Goal: Download file/media

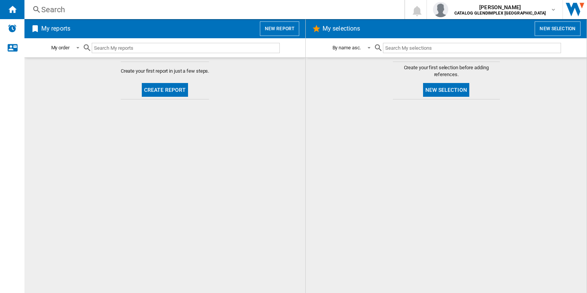
click at [280, 24] on button "New report" at bounding box center [279, 28] width 39 height 15
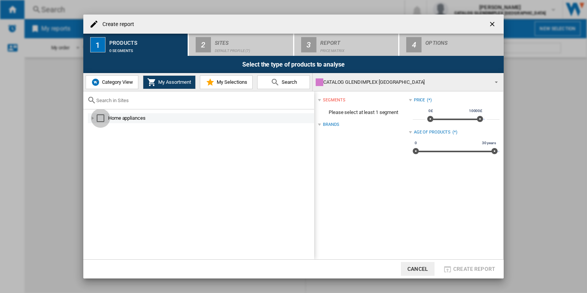
click at [101, 118] on div "Select" at bounding box center [101, 118] width 8 height 8
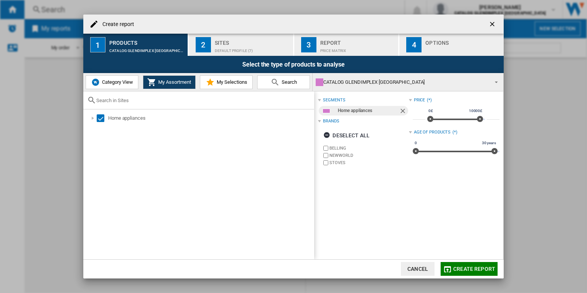
click at [244, 42] on div "Sites" at bounding box center [252, 41] width 75 height 8
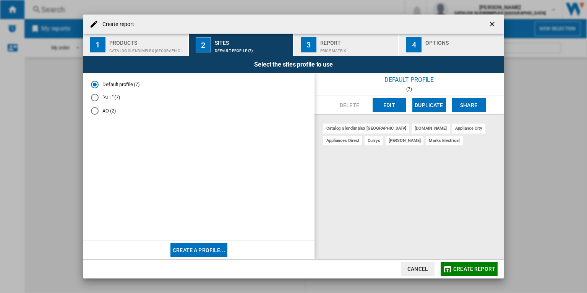
click at [476, 266] on span "Create report" at bounding box center [474, 269] width 42 height 6
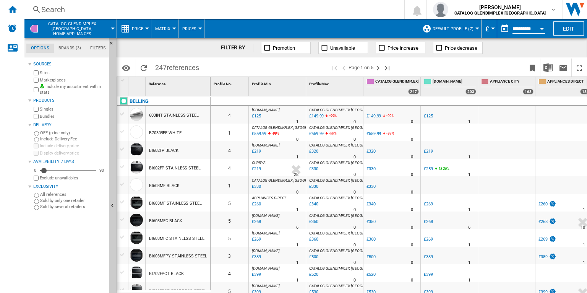
click at [143, 31] on button "Price" at bounding box center [139, 28] width 15 height 19
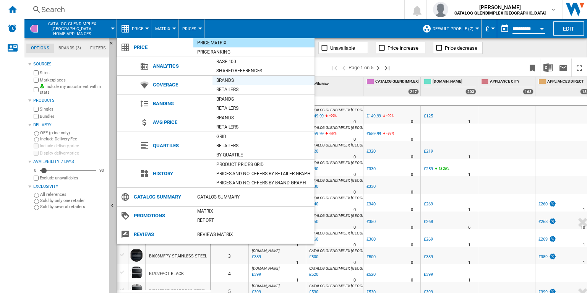
click at [237, 81] on div "Brands" at bounding box center [264, 80] width 102 height 8
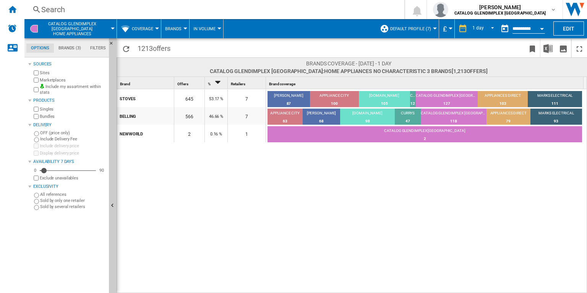
click at [149, 30] on span "Coverage" at bounding box center [142, 28] width 21 height 5
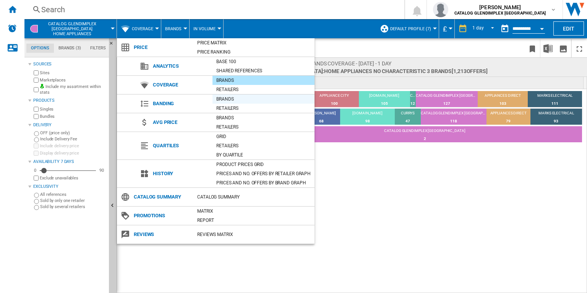
click at [218, 101] on div "Brands" at bounding box center [264, 99] width 102 height 8
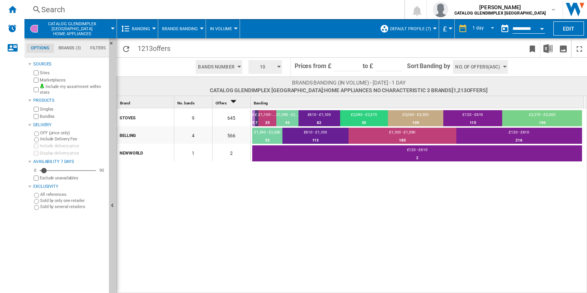
click at [377, 67] on input "****" at bounding box center [388, 65] width 27 height 11
click at [266, 72] on span "10" at bounding box center [263, 67] width 24 height 14
click at [267, 89] on button "4" at bounding box center [266, 88] width 37 height 8
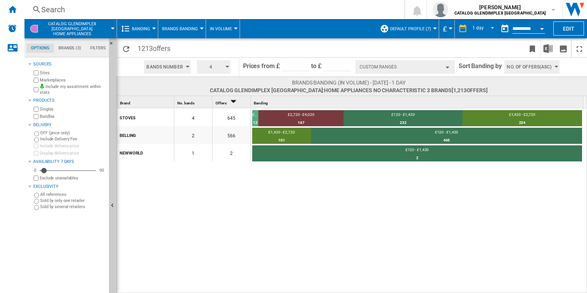
click at [369, 69] on button "Custom Ranges" at bounding box center [405, 67] width 99 height 14
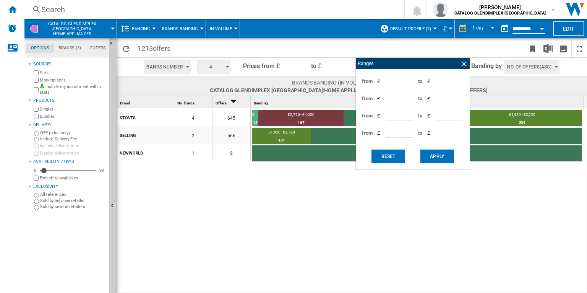
click at [346, 189] on div "STOVES 4 645 £4,020 - £5,320 12 1.86% £2,720 - £4,020 167 25.89% £120 - £1,420 …" at bounding box center [352, 200] width 471 height 185
click at [345, 57] on div "Bands Number Bands Number Bands Amount 4 3 4 5 6 7 8 9 10 Prices from £ *** to …" at bounding box center [352, 66] width 471 height 19
click at [461, 66] on ng-md-icon at bounding box center [464, 64] width 8 height 8
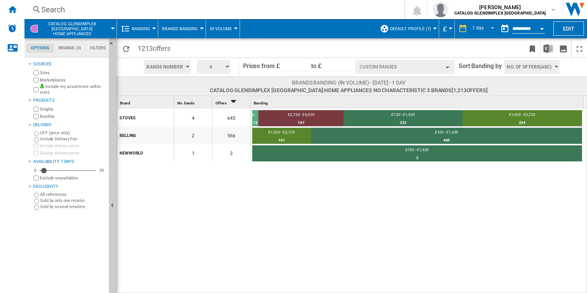
click at [396, 70] on button "Custom Ranges" at bounding box center [405, 67] width 99 height 14
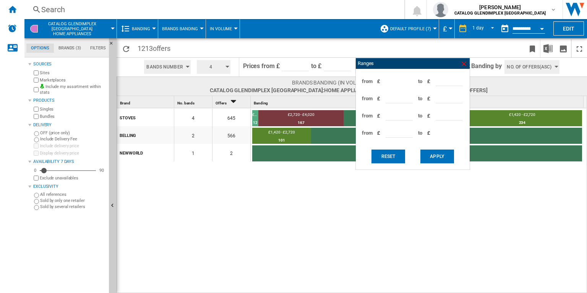
click at [463, 63] on ng-md-icon at bounding box center [464, 64] width 8 height 8
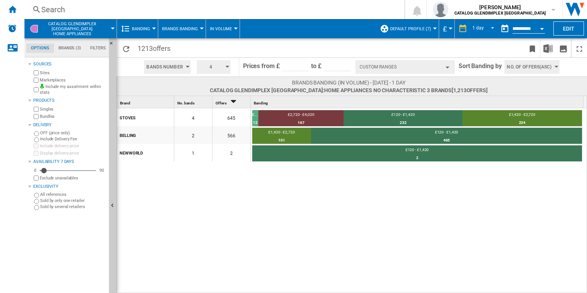
click at [138, 30] on span "Banding" at bounding box center [141, 28] width 18 height 5
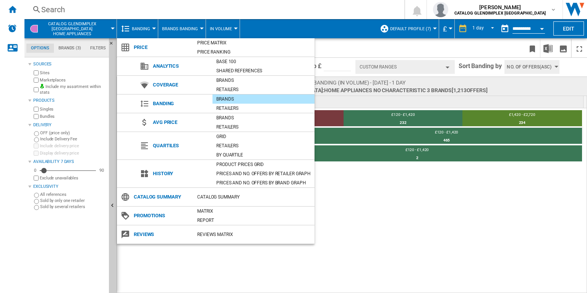
click at [138, 30] on md-backdrop at bounding box center [293, 146] width 587 height 293
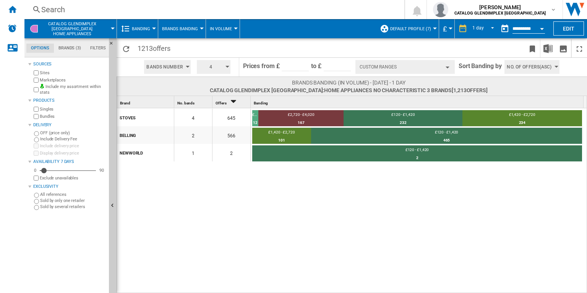
click at [113, 28] on span at bounding box center [113, 28] width 0 height 19
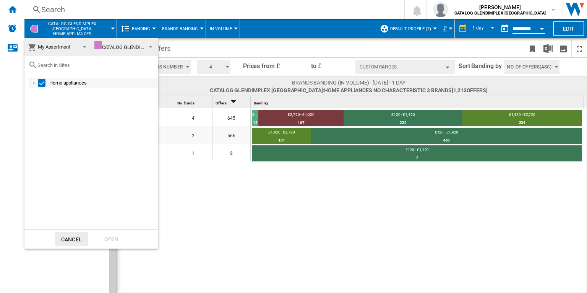
click at [36, 82] on div at bounding box center [34, 83] width 8 height 8
click at [41, 83] on div "Select" at bounding box center [42, 83] width 8 height 8
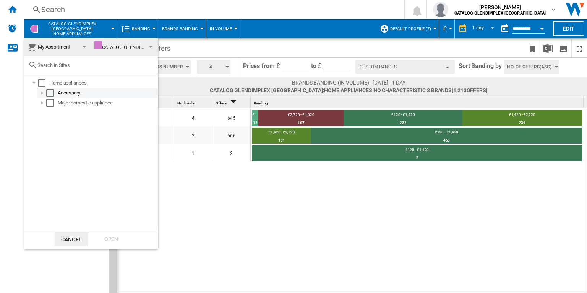
click at [40, 94] on div at bounding box center [43, 93] width 8 height 8
click at [40, 110] on div at bounding box center [43, 113] width 8 height 8
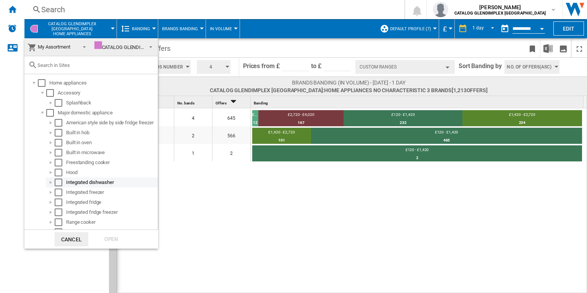
scroll to position [8, 0]
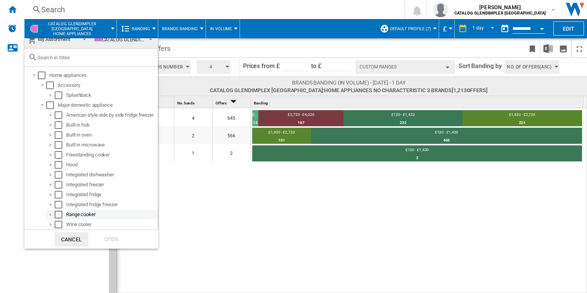
click at [57, 213] on div "Select" at bounding box center [59, 215] width 8 height 8
click at [114, 241] on div "Open" at bounding box center [111, 239] width 34 height 14
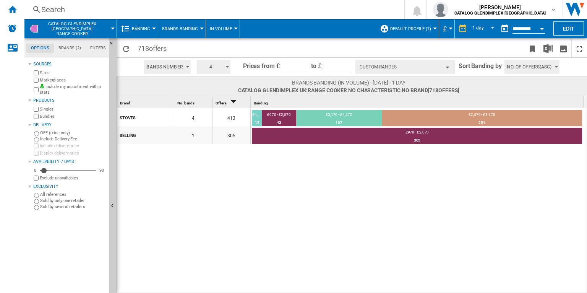
click at [146, 26] on span "Banding" at bounding box center [141, 28] width 18 height 5
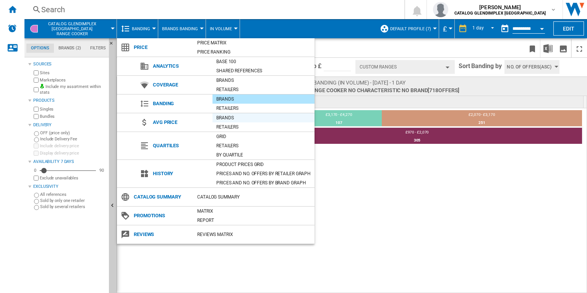
click at [225, 118] on div "Brands" at bounding box center [264, 118] width 102 height 8
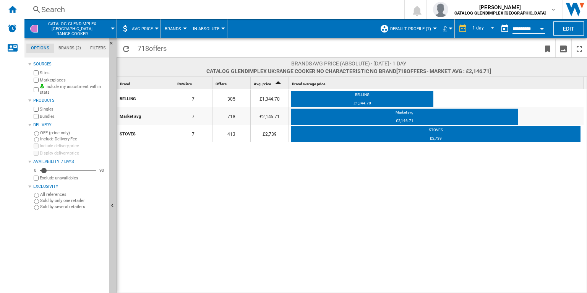
click at [150, 31] on span "AVG Price" at bounding box center [142, 28] width 21 height 5
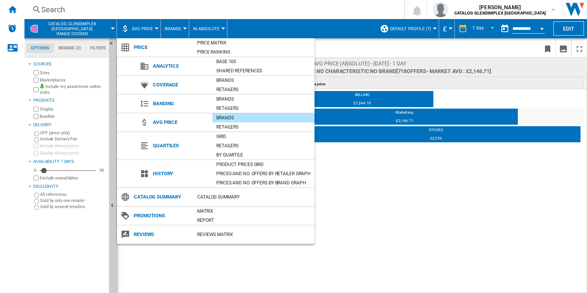
click at [150, 31] on md-backdrop at bounding box center [293, 146] width 587 height 293
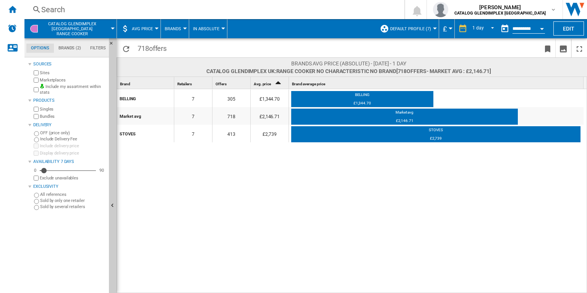
click at [167, 28] on span "Brands" at bounding box center [173, 28] width 16 height 5
click at [148, 28] on md-backdrop at bounding box center [293, 146] width 587 height 293
click at [148, 28] on span "AVG Price" at bounding box center [142, 28] width 21 height 5
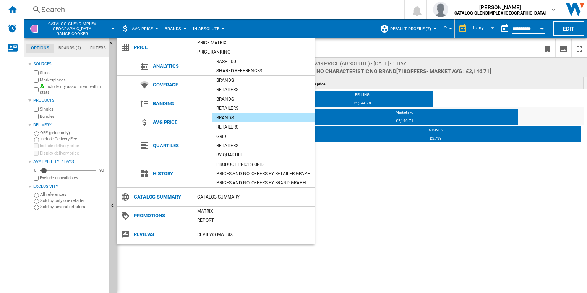
click at [147, 32] on md-backdrop at bounding box center [293, 146] width 587 height 293
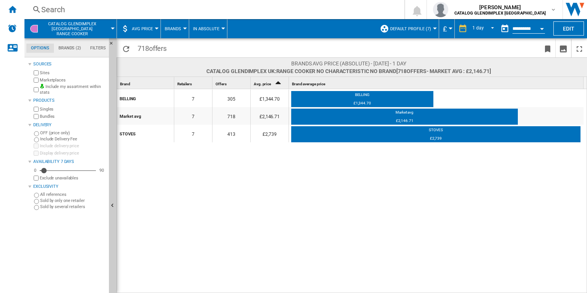
click at [147, 32] on button "AVG Price" at bounding box center [144, 28] width 25 height 19
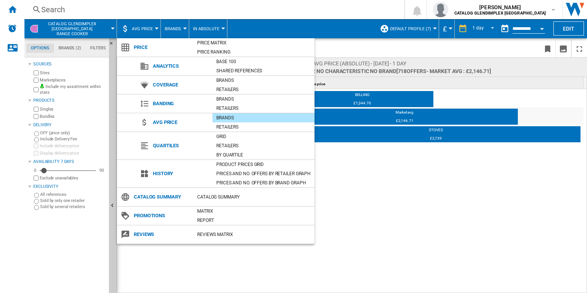
click at [135, 32] on md-backdrop at bounding box center [293, 146] width 587 height 293
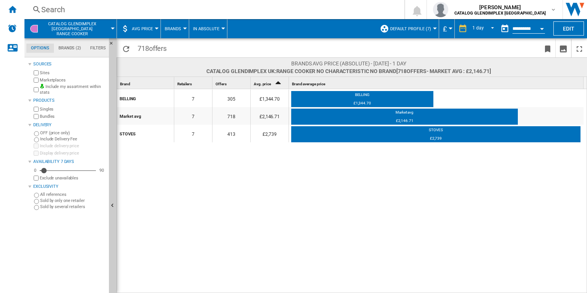
click at [113, 29] on span at bounding box center [113, 28] width 0 height 19
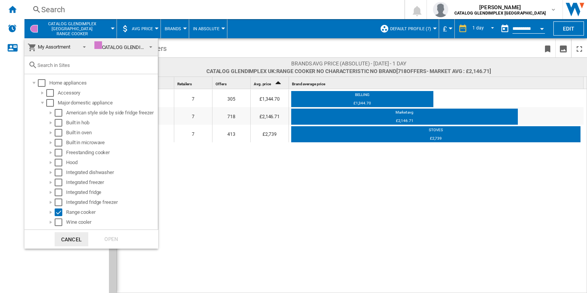
click at [55, 49] on span "My Assortment" at bounding box center [54, 47] width 32 height 6
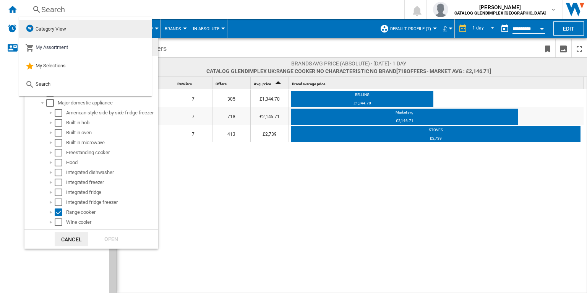
click at [47, 30] on span "Category View" at bounding box center [51, 29] width 31 height 6
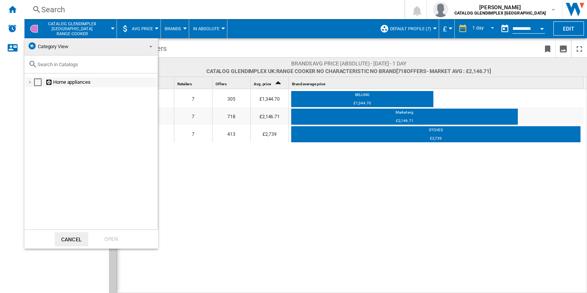
click at [31, 81] on div at bounding box center [30, 82] width 8 height 8
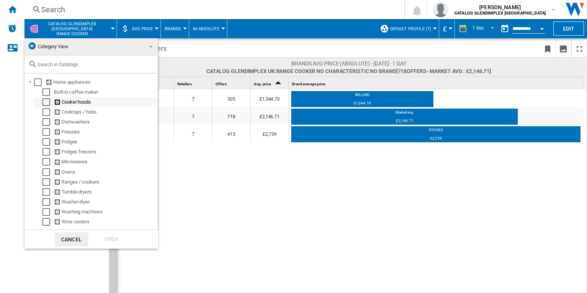
click at [48, 102] on div "Select" at bounding box center [46, 102] width 8 height 8
click at [47, 182] on div "Select" at bounding box center [46, 182] width 8 height 8
click at [574, 27] on md-backdrop at bounding box center [293, 146] width 587 height 293
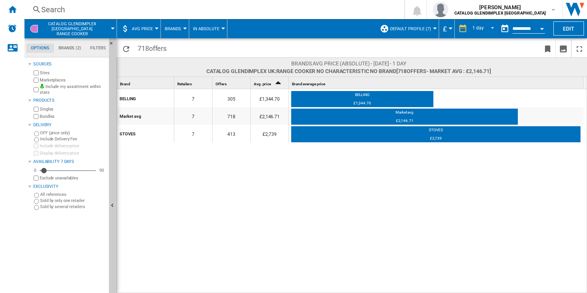
click at [574, 27] on button "Edit" at bounding box center [569, 28] width 31 height 14
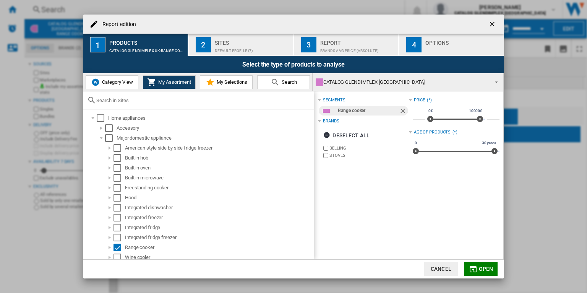
click at [105, 86] on button "Category View" at bounding box center [112, 82] width 53 height 14
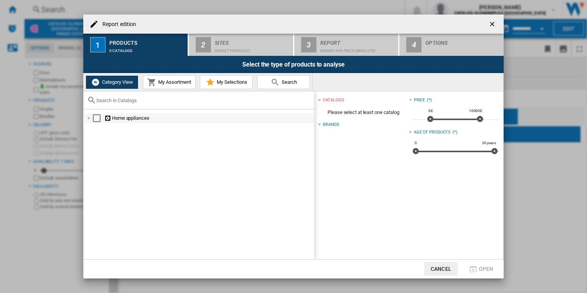
click at [89, 120] on div "Report edition ..." at bounding box center [89, 118] width 8 height 8
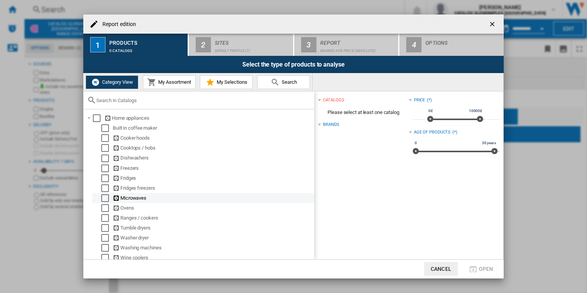
scroll to position [3, 0]
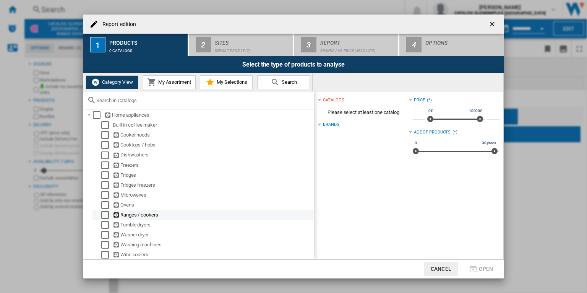
click at [106, 211] on div "Select" at bounding box center [105, 215] width 8 height 8
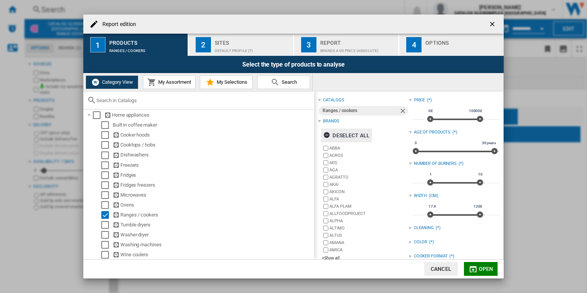
click at [354, 132] on div "Deselect all" at bounding box center [346, 135] width 46 height 14
click at [336, 257] on div "+Show all" at bounding box center [365, 258] width 87 height 6
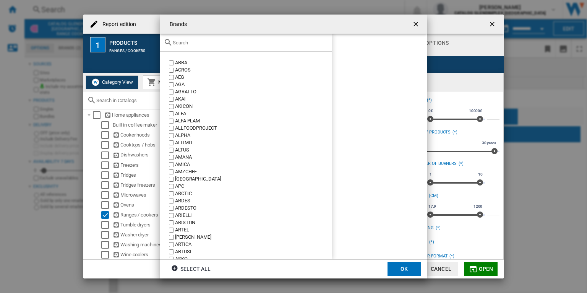
click at [206, 45] on input "text" at bounding box center [250, 43] width 155 height 6
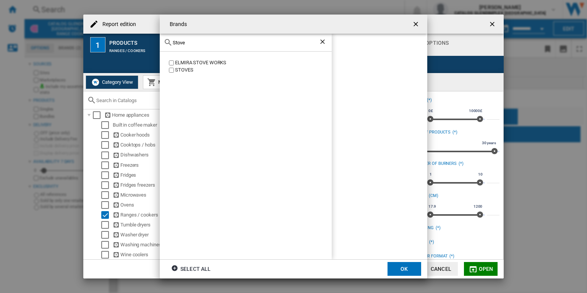
click at [187, 70] on div "STOVES" at bounding box center [253, 70] width 157 height 7
click at [198, 42] on input "Stove" at bounding box center [246, 43] width 146 height 6
type input "Range"
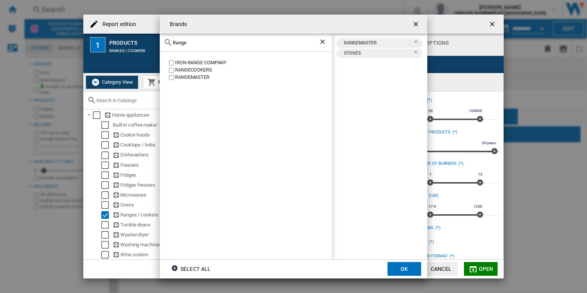
click at [411, 271] on button "OK" at bounding box center [405, 269] width 34 height 14
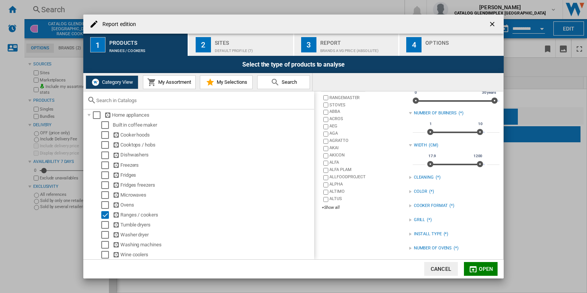
scroll to position [0, 0]
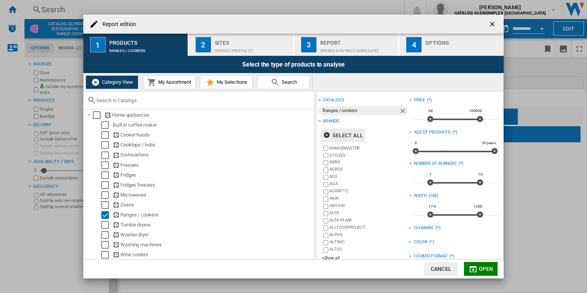
click at [342, 46] on div "Brands AVG price (absolute)" at bounding box center [357, 49] width 75 height 8
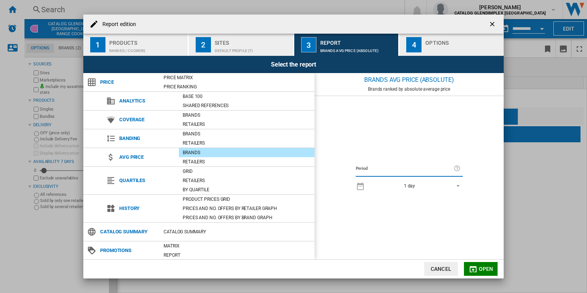
click at [487, 270] on span "Open" at bounding box center [486, 269] width 15 height 6
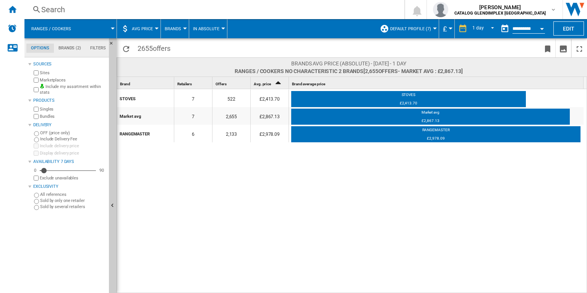
click at [148, 32] on button "AVG Price" at bounding box center [144, 28] width 25 height 19
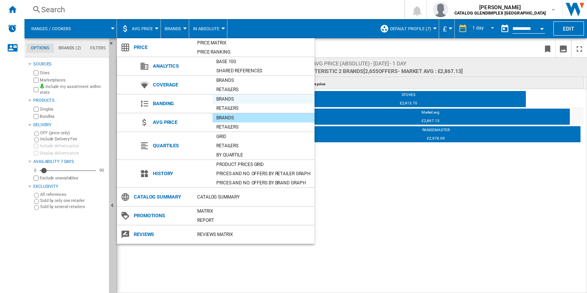
click at [228, 96] on div "Brands" at bounding box center [264, 99] width 102 height 8
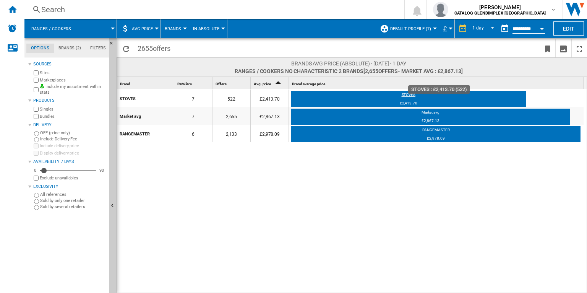
click at [376, 102] on div "£2,413.70" at bounding box center [408, 105] width 235 height 8
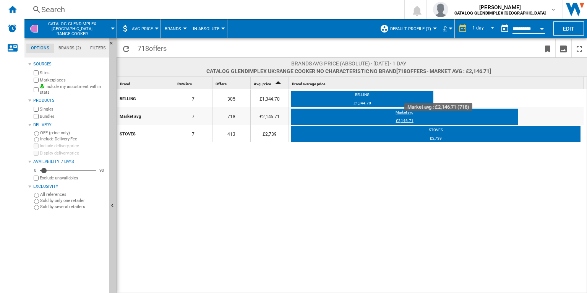
click at [357, 116] on div "Market avg" at bounding box center [404, 114] width 227 height 8
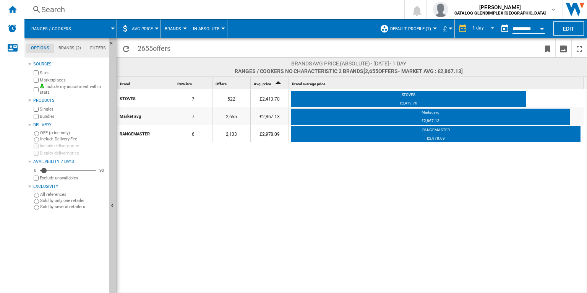
click at [142, 28] on span "AVG Price" at bounding box center [142, 28] width 21 height 5
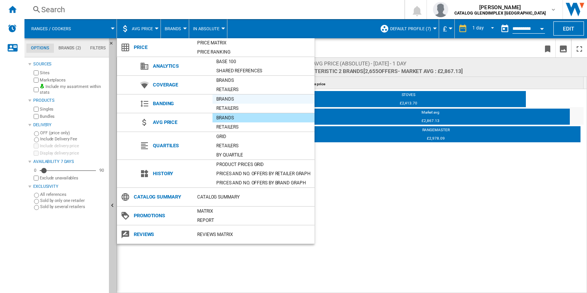
click at [218, 101] on div "Brands" at bounding box center [264, 99] width 102 height 8
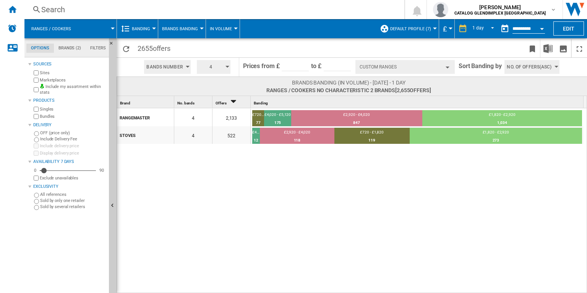
click at [408, 73] on button "Custom Ranges" at bounding box center [405, 67] width 99 height 14
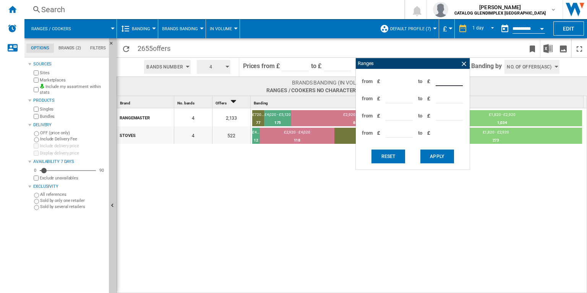
click at [438, 80] on input "****" at bounding box center [449, 80] width 27 height 11
click at [442, 81] on input "****" at bounding box center [449, 80] width 27 height 11
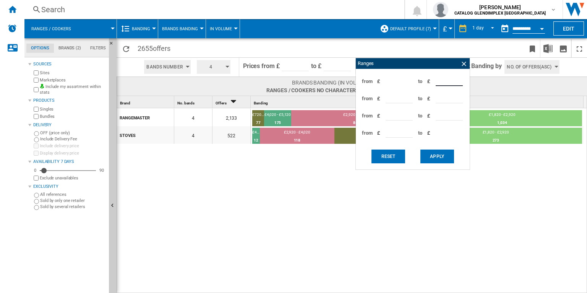
type input "****"
click at [388, 99] on input "****" at bounding box center [399, 97] width 27 height 11
type input "****"
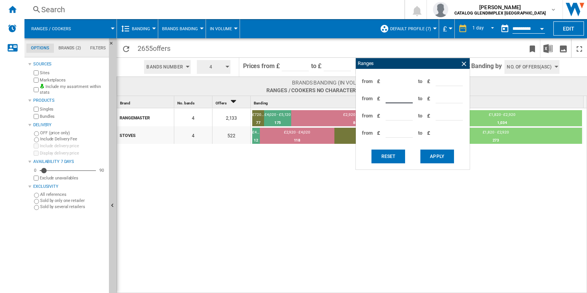
click at [437, 97] on input "****" at bounding box center [449, 97] width 27 height 11
type input "****"
click at [391, 114] on input "****" at bounding box center [399, 114] width 27 height 11
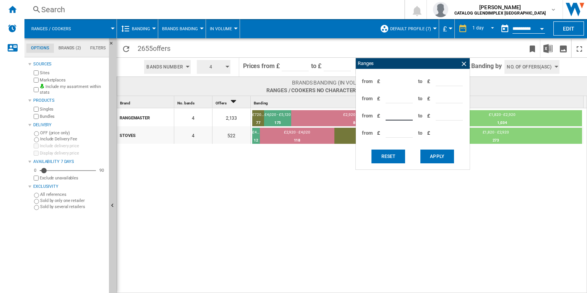
click at [391, 114] on input "****" at bounding box center [399, 114] width 27 height 11
type input "****"
click at [443, 112] on input "****" at bounding box center [449, 114] width 27 height 11
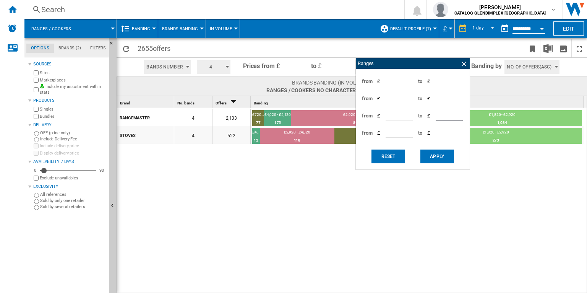
type input "****"
click at [390, 132] on input "****" at bounding box center [399, 131] width 27 height 11
type input "****"
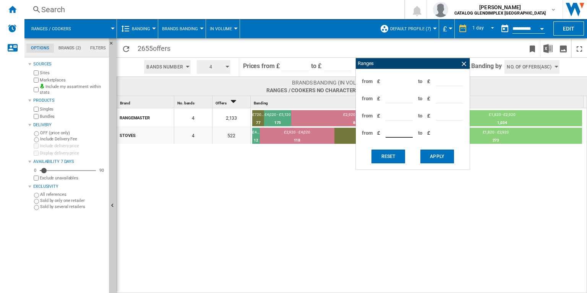
click at [434, 156] on button "Apply" at bounding box center [438, 156] width 34 height 14
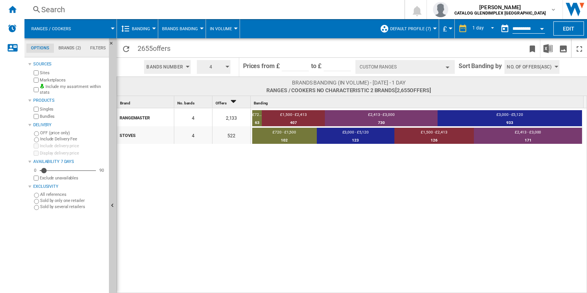
click at [545, 67] on span "No. of offers(Asc)" at bounding box center [529, 67] width 45 height 14
click at [516, 97] on span "Price(Asc)" at bounding box center [518, 95] width 21 height 5
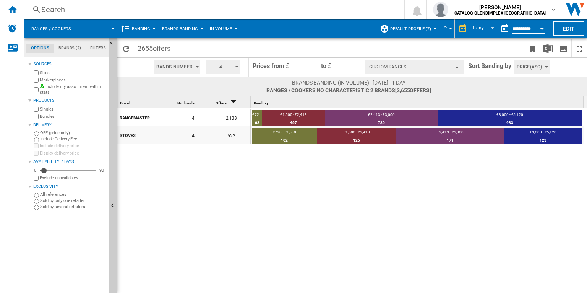
click at [193, 31] on span "Brands Banding" at bounding box center [180, 28] width 36 height 5
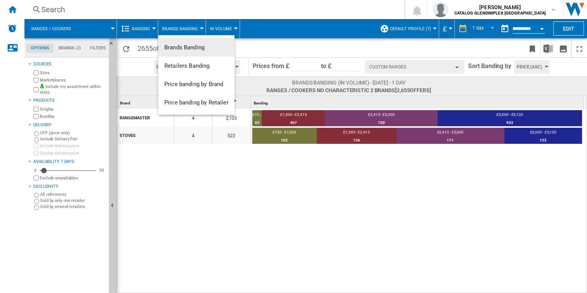
click at [298, 44] on md-backdrop at bounding box center [293, 146] width 587 height 293
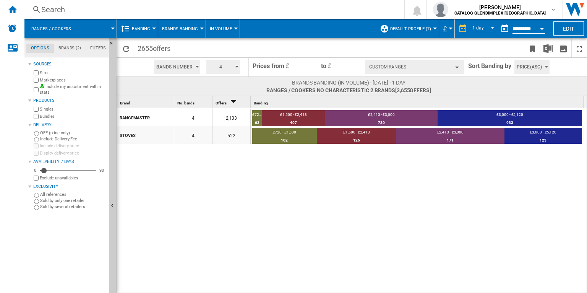
click at [187, 28] on span "Brands Banding" at bounding box center [180, 28] width 36 height 5
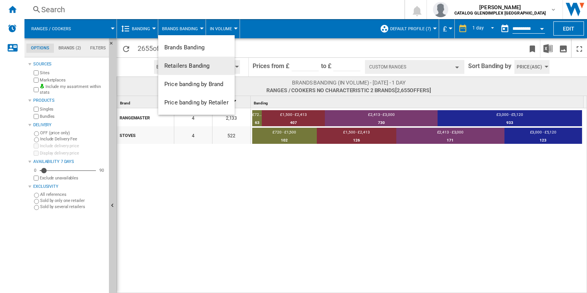
click at [181, 63] on span "Retailers Banding" at bounding box center [186, 65] width 45 height 7
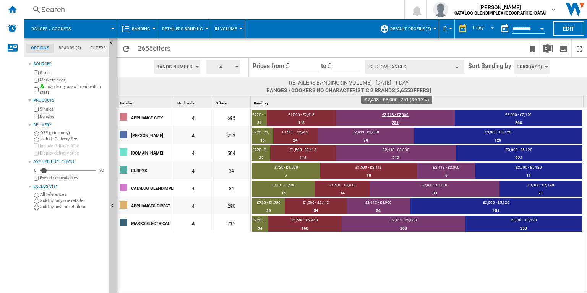
click at [365, 117] on div "£2,413 - £3,000" at bounding box center [395, 115] width 119 height 7
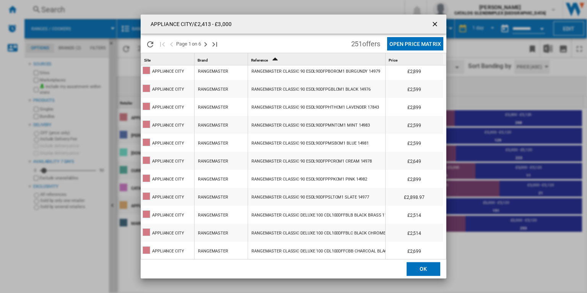
scroll to position [539, 0]
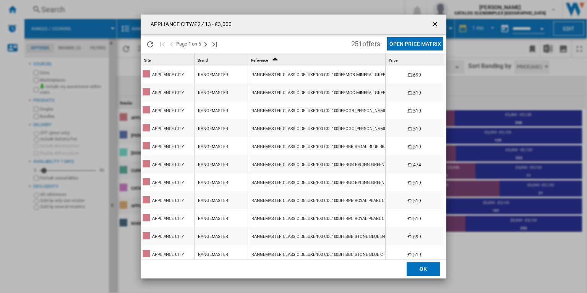
click at [435, 23] on ng-md-icon "getI18NText('BUTTONS.CLOSE_DIALOG')" at bounding box center [435, 24] width 9 height 9
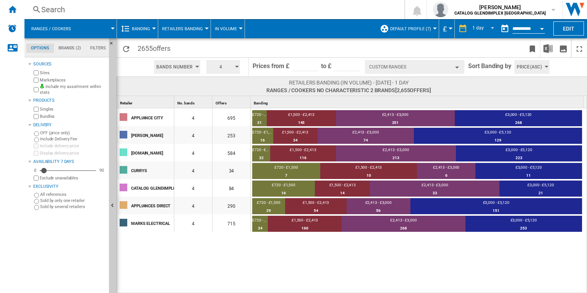
click at [191, 68] on span "Bands Number" at bounding box center [174, 67] width 36 height 14
click at [191, 68] on md-backdrop at bounding box center [293, 146] width 587 height 293
click at [183, 34] on button "Retailers Banding" at bounding box center [184, 28] width 45 height 19
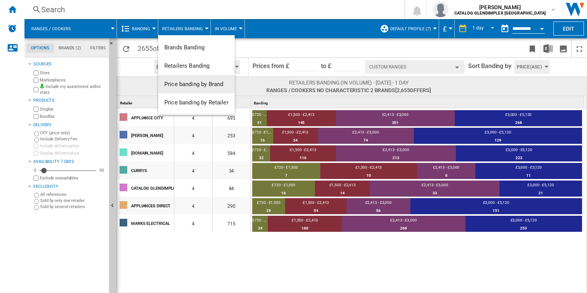
click at [187, 86] on span "Price banding by Brand" at bounding box center [193, 84] width 59 height 7
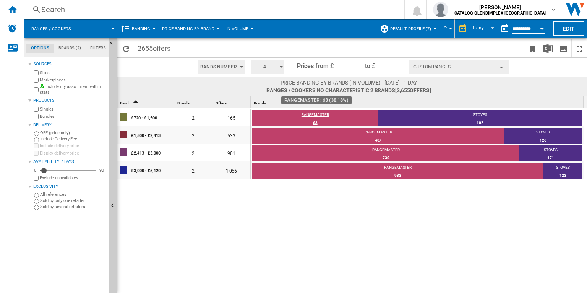
click at [289, 112] on div "RANGEMASTER" at bounding box center [315, 115] width 126 height 7
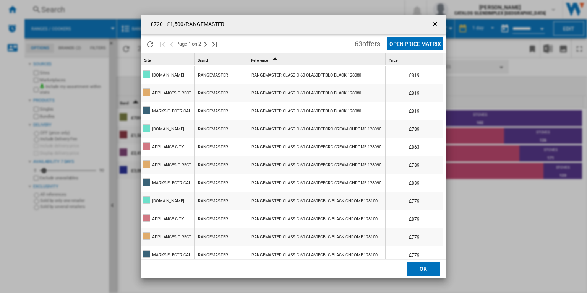
click at [433, 21] on ng-md-icon "getI18NText('BUTTONS.CLOSE_DIALOG')" at bounding box center [435, 24] width 9 height 9
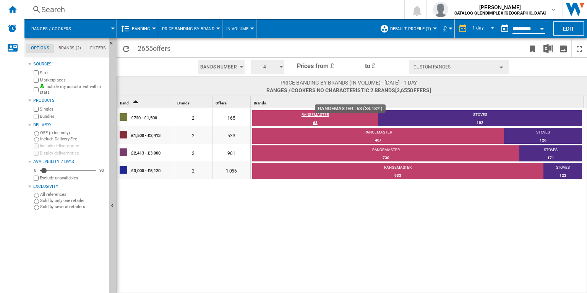
click at [310, 114] on div "RANGEMASTER" at bounding box center [315, 115] width 126 height 7
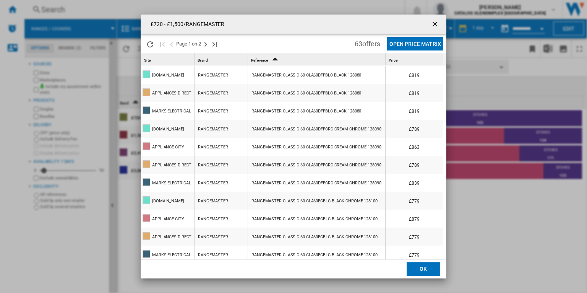
click at [435, 23] on ng-md-icon "getI18NText('BUTTONS.CLOSE_DIALOG')" at bounding box center [435, 24] width 9 height 9
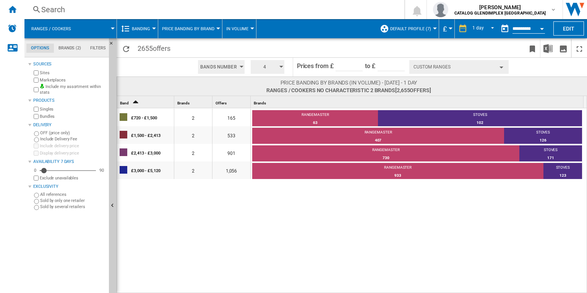
click at [197, 36] on button "Price banding by Brand" at bounding box center [190, 28] width 56 height 19
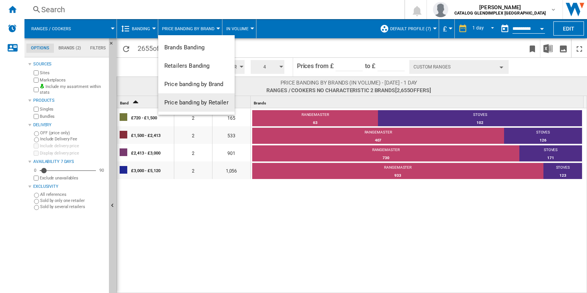
click at [198, 102] on span "Price banding by Retailer" at bounding box center [196, 102] width 64 height 7
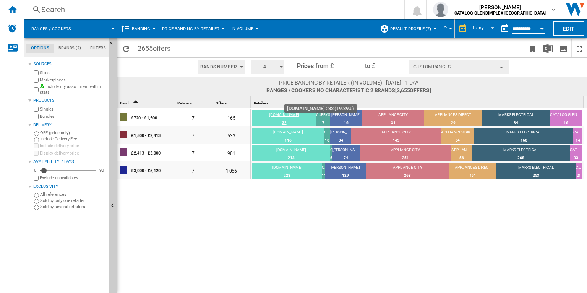
click at [291, 116] on div "[DOMAIN_NAME]" at bounding box center [284, 115] width 64 height 7
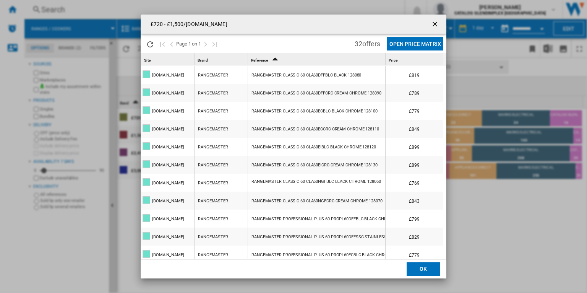
click at [437, 23] on ng-md-icon "getI18NText('BUTTONS.CLOSE_DIALOG')" at bounding box center [435, 24] width 9 height 9
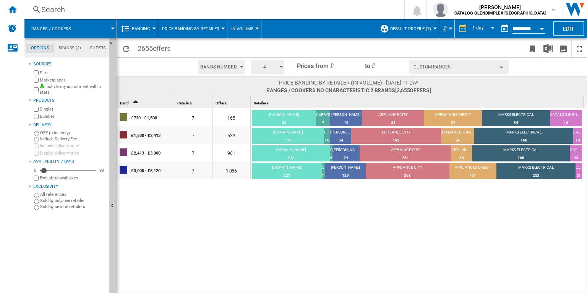
click at [388, 63] on input "****" at bounding box center [391, 65] width 27 height 11
click at [393, 65] on input "****" at bounding box center [391, 65] width 27 height 11
click at [426, 67] on button "Custom Ranges" at bounding box center [458, 67] width 99 height 14
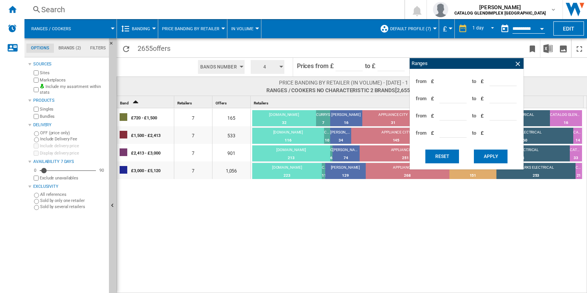
click at [426, 67] on div "Ranges" at bounding box center [467, 63] width 114 height 11
click at [534, 50] on ng-md-icon "Bookmark this report" at bounding box center [532, 48] width 9 height 9
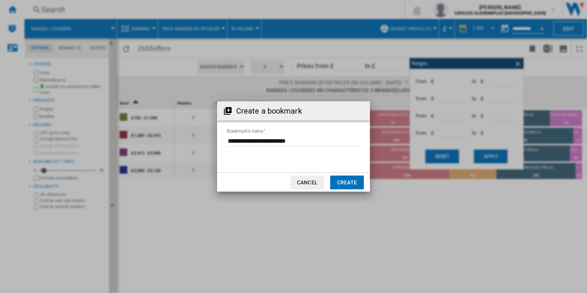
click at [543, 62] on div "Create a bookmark Bookmark's name Cancel Create" at bounding box center [293, 146] width 587 height 293
click at [516, 65] on div "Create a bookmark Bookmark's name Cancel Create" at bounding box center [293, 146] width 587 height 293
click at [307, 184] on button "Cancel" at bounding box center [308, 182] width 34 height 14
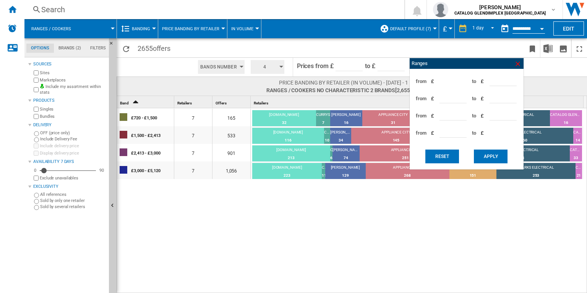
click at [516, 66] on ng-md-icon at bounding box center [518, 64] width 8 height 8
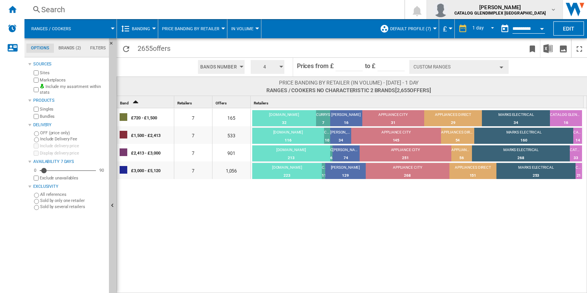
click at [489, 14] on b "CATALOG GLENDIMPLEX [GEOGRAPHIC_DATA]" at bounding box center [500, 13] width 91 height 5
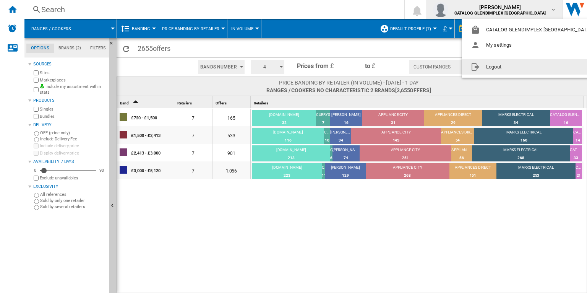
click at [490, 66] on button "Logout" at bounding box center [532, 66] width 141 height 15
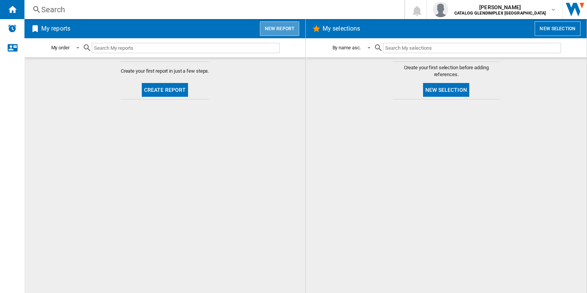
click at [281, 28] on button "New report" at bounding box center [279, 28] width 39 height 15
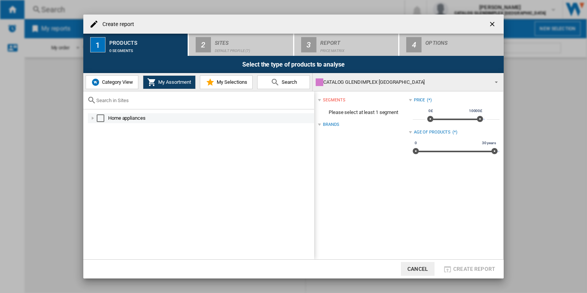
click at [101, 117] on div "Select" at bounding box center [101, 118] width 8 height 8
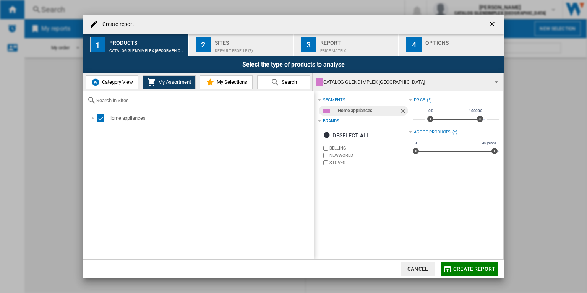
click at [330, 49] on div "Price Matrix" at bounding box center [357, 49] width 75 height 8
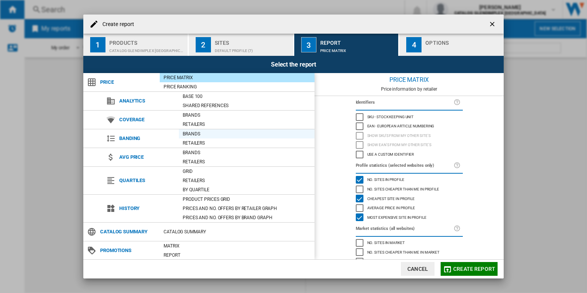
click at [203, 132] on div "Brands" at bounding box center [247, 134] width 136 height 8
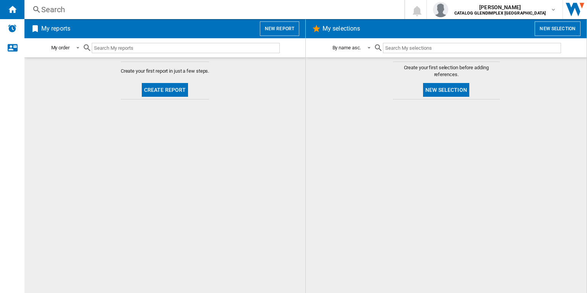
click at [289, 29] on button "New report" at bounding box center [279, 28] width 39 height 15
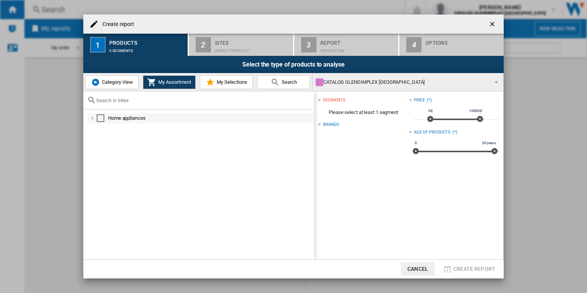
click at [98, 118] on div "Select" at bounding box center [101, 118] width 8 height 8
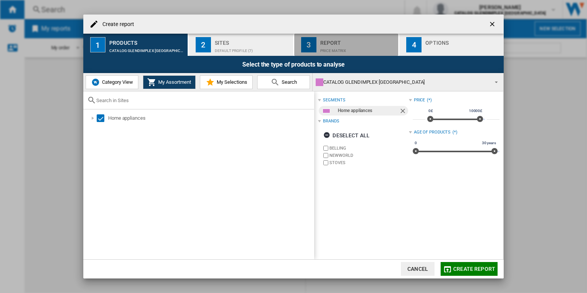
click at [373, 50] on div "Price Matrix" at bounding box center [357, 49] width 75 height 8
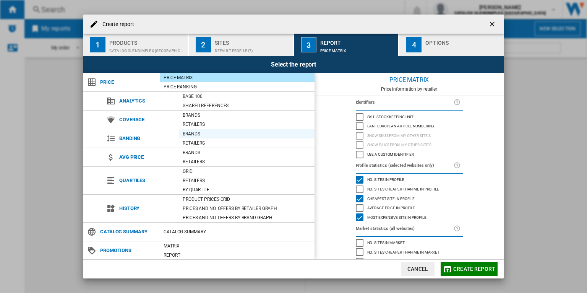
click at [202, 136] on div "Brands" at bounding box center [247, 134] width 136 height 8
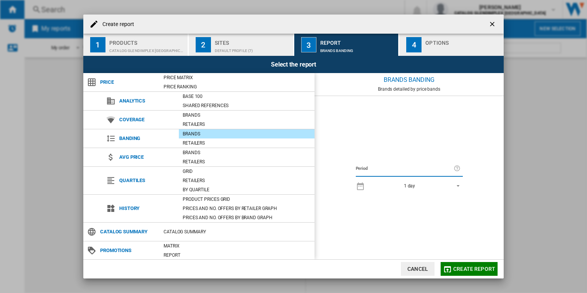
click at [476, 268] on span "Create report" at bounding box center [474, 269] width 42 height 6
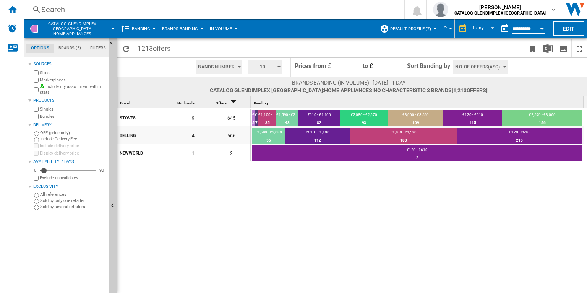
click at [385, 65] on input "****" at bounding box center [388, 65] width 27 height 11
type input "****"
click at [399, 66] on input "****" at bounding box center [388, 65] width 27 height 11
click at [417, 66] on span "Sort Banding by" at bounding box center [428, 67] width 43 height 19
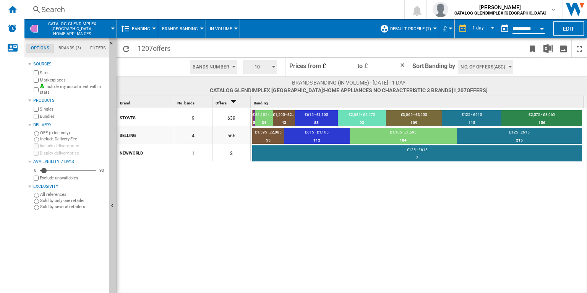
click at [413, 68] on span "Sort Banding by" at bounding box center [434, 67] width 43 height 19
type input "****"
click at [393, 65] on input "****" at bounding box center [383, 65] width 27 height 11
click at [400, 64] on ng-md-icon at bounding box center [404, 66] width 9 height 9
click at [384, 68] on input "****" at bounding box center [388, 65] width 27 height 11
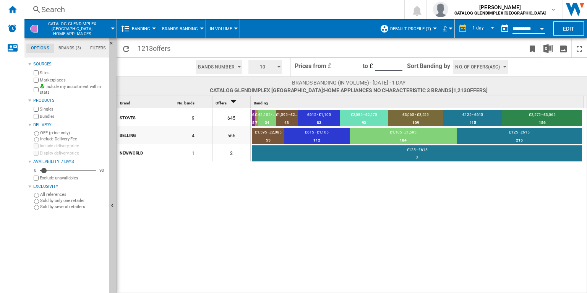
click at [189, 29] on span "Brands Banding" at bounding box center [180, 28] width 36 height 5
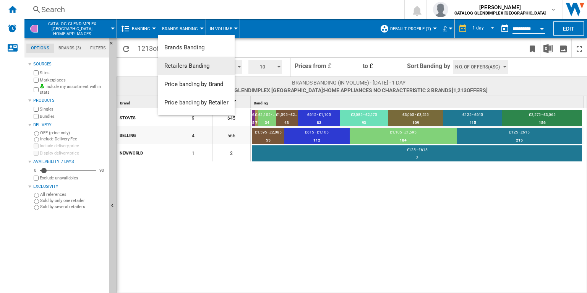
click at [202, 68] on span "Retailers Banding" at bounding box center [186, 65] width 45 height 7
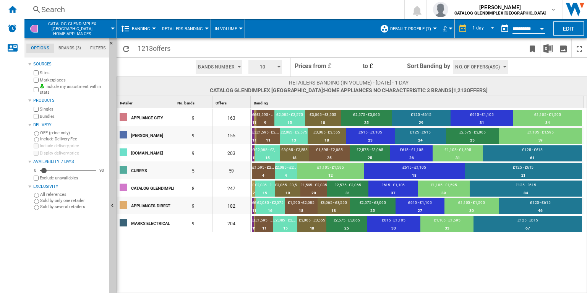
click at [474, 68] on span "No. of offers(Asc)" at bounding box center [477, 67] width 45 height 14
click at [474, 68] on md-backdrop at bounding box center [293, 146] width 587 height 293
click at [261, 68] on span "10" at bounding box center [263, 67] width 24 height 14
click at [262, 95] on button "5" at bounding box center [266, 96] width 37 height 8
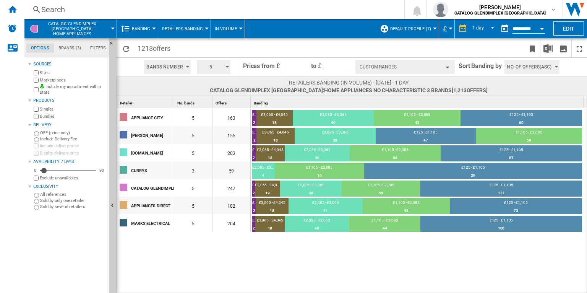
click at [385, 65] on button "Custom Ranges" at bounding box center [405, 67] width 99 height 14
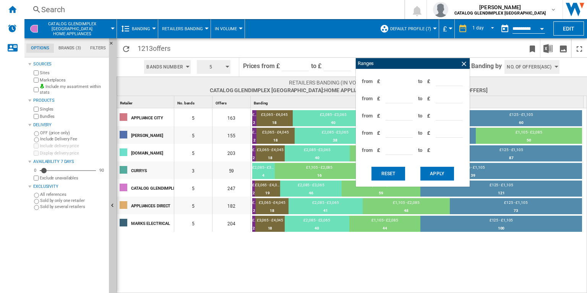
click at [385, 65] on div "Ranges" at bounding box center [413, 63] width 114 height 11
click at [213, 67] on span "5" at bounding box center [211, 67] width 24 height 14
click at [207, 120] on button "8" at bounding box center [214, 119] width 37 height 8
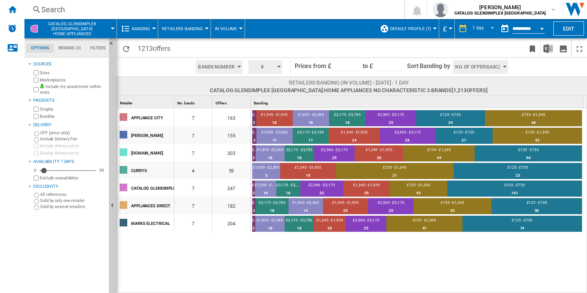
click at [424, 67] on span "Sort Banding by" at bounding box center [428, 67] width 43 height 19
click at [274, 65] on button "8" at bounding box center [266, 67] width 34 height 14
click at [261, 111] on button "7" at bounding box center [266, 111] width 37 height 8
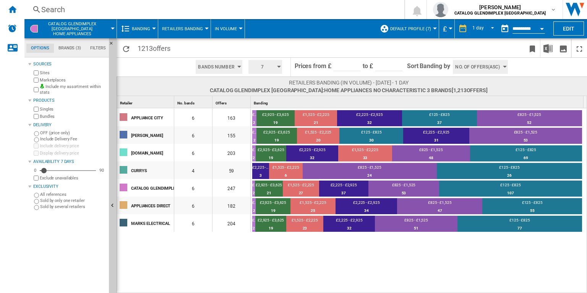
click at [275, 67] on button "7" at bounding box center [266, 67] width 34 height 14
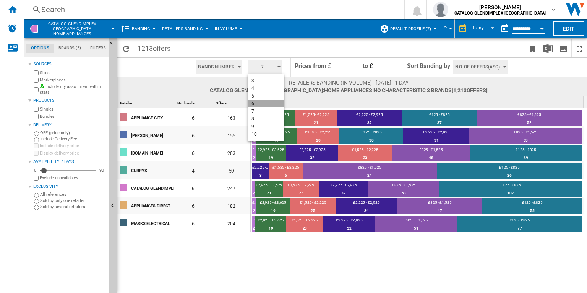
click at [263, 106] on button "6" at bounding box center [266, 104] width 37 height 8
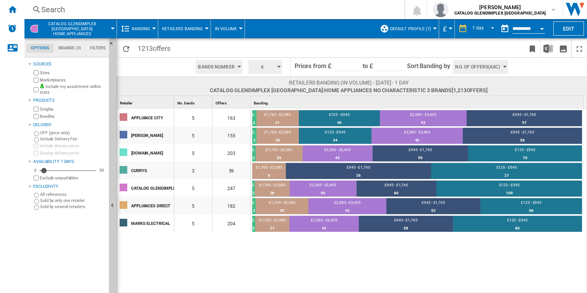
click at [266, 67] on span "6" at bounding box center [263, 67] width 24 height 14
click at [266, 94] on button "5" at bounding box center [266, 96] width 37 height 8
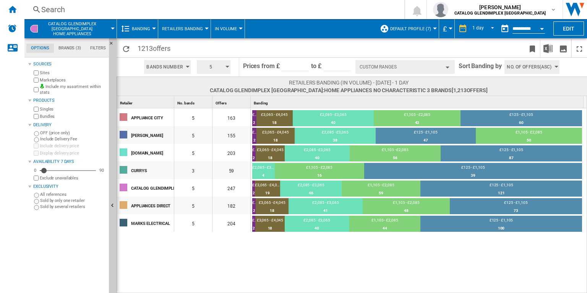
click at [398, 63] on button "Custom Ranges" at bounding box center [405, 67] width 99 height 14
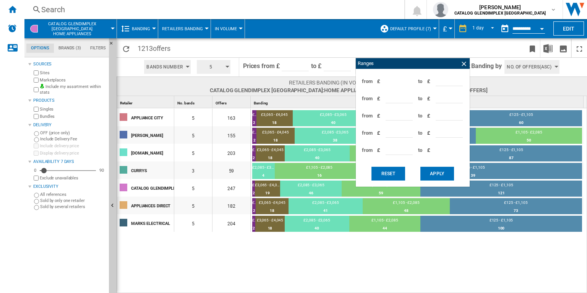
click at [224, 67] on button "5" at bounding box center [214, 67] width 34 height 14
click at [209, 105] on button "6" at bounding box center [214, 104] width 37 height 8
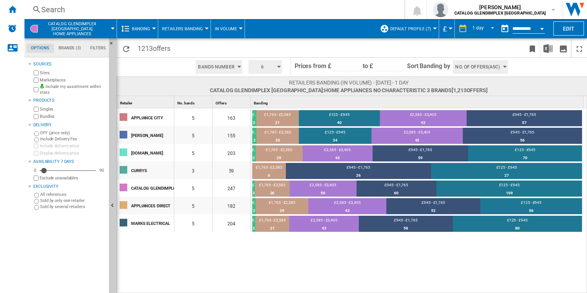
click at [143, 31] on span "Banding" at bounding box center [141, 28] width 18 height 5
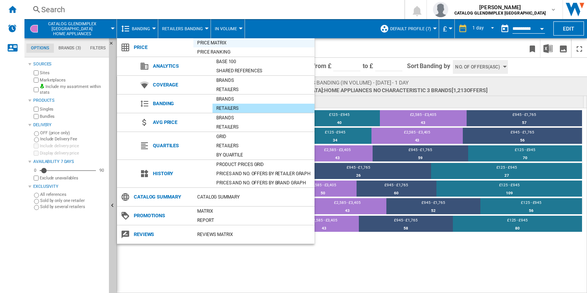
click at [221, 46] on div "Price Matrix" at bounding box center [253, 43] width 121 height 8
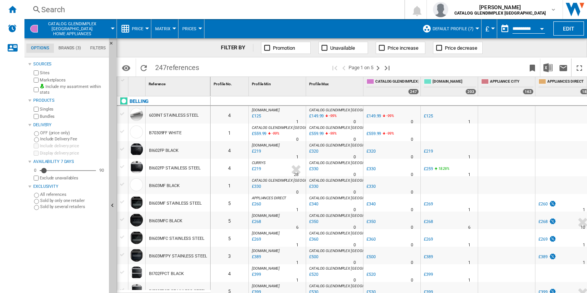
click at [74, 50] on md-tab-item "Brands (3)" at bounding box center [70, 48] width 32 height 9
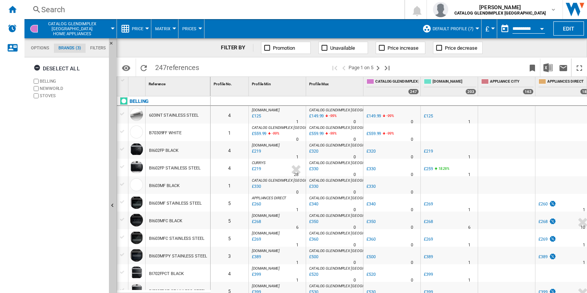
click at [44, 49] on md-tab-item "Options" at bounding box center [40, 48] width 28 height 9
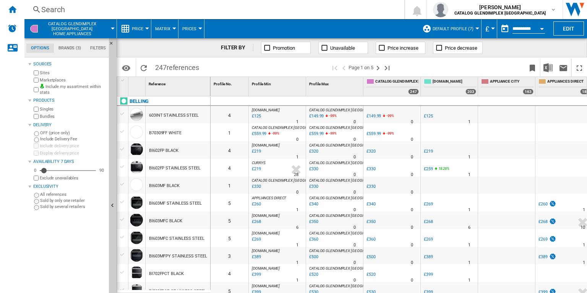
click at [71, 31] on span "CATALOG GLENDIMPLEX UK Home appliances" at bounding box center [72, 28] width 60 height 15
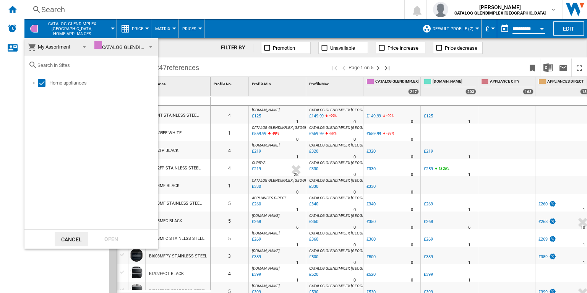
click at [576, 29] on md-backdrop at bounding box center [293, 146] width 587 height 293
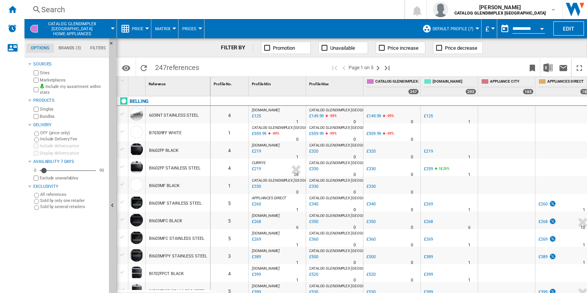
click at [576, 29] on button "Edit" at bounding box center [569, 28] width 31 height 14
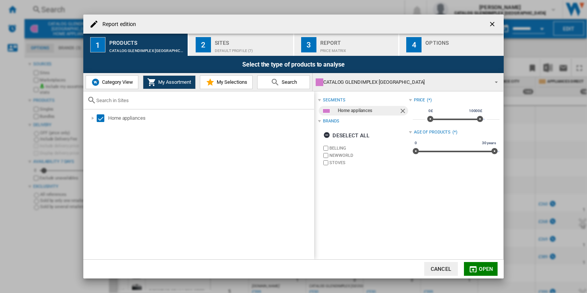
click at [493, 23] on ng-md-icon "getI18NText('BUTTONS.CLOSE_DIALOG')" at bounding box center [493, 24] width 9 height 9
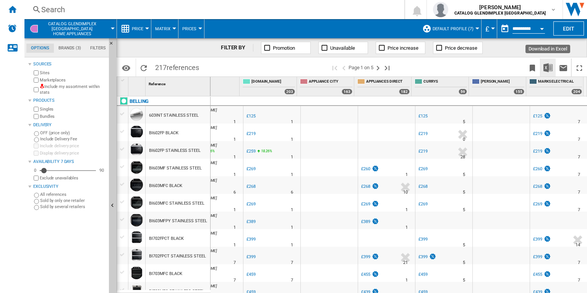
click at [554, 65] on button "Download in Excel" at bounding box center [548, 67] width 15 height 18
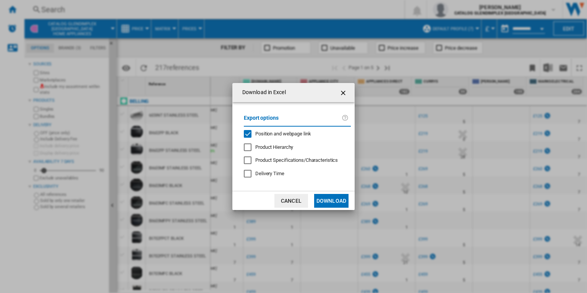
click at [275, 132] on span "Position and webpage link" at bounding box center [283, 134] width 56 height 6
click at [334, 197] on button "Download" at bounding box center [331, 201] width 34 height 14
